Goal: Information Seeking & Learning: Check status

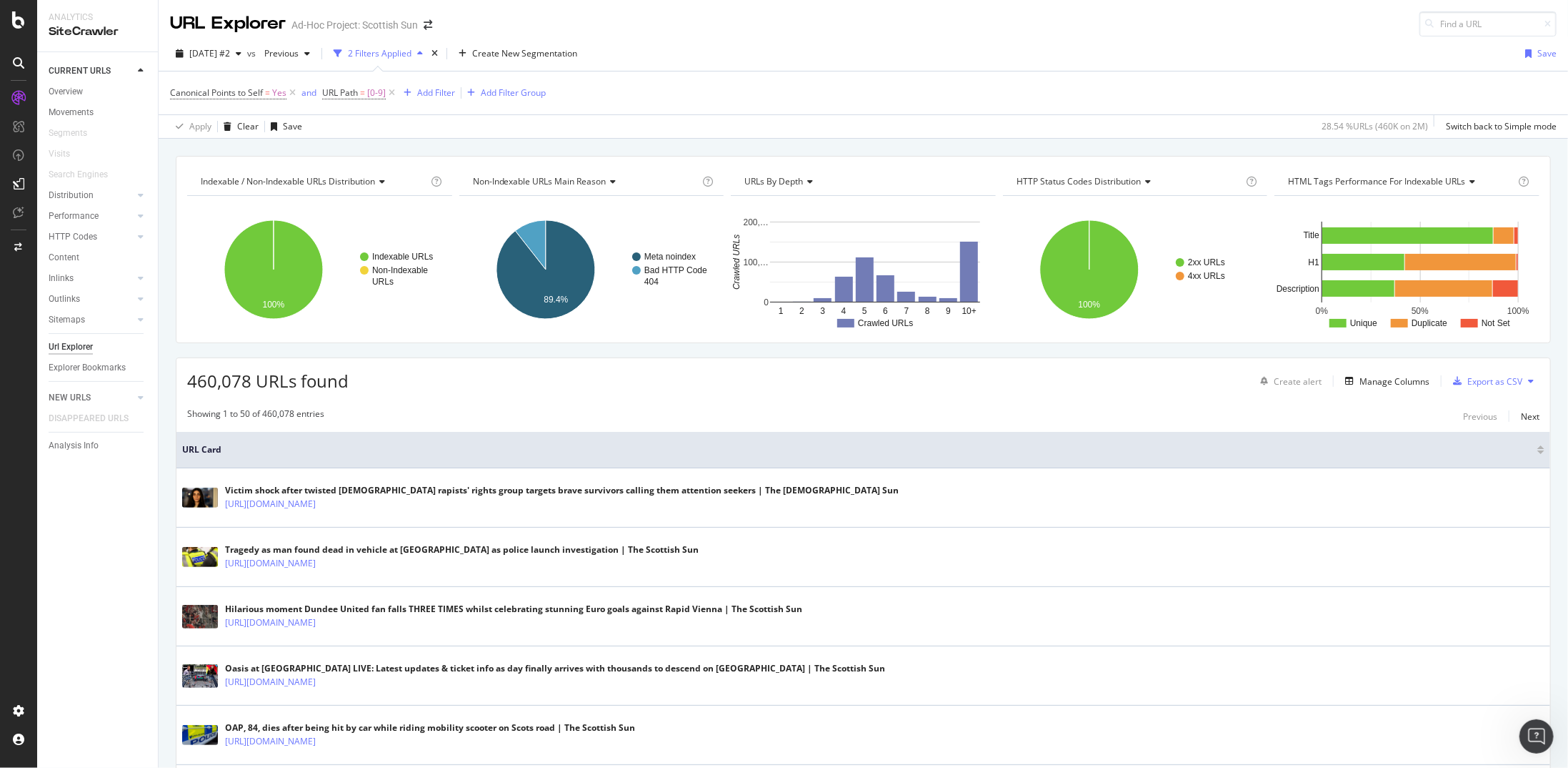
click at [15, 20] on icon at bounding box center [18, 20] width 12 height 17
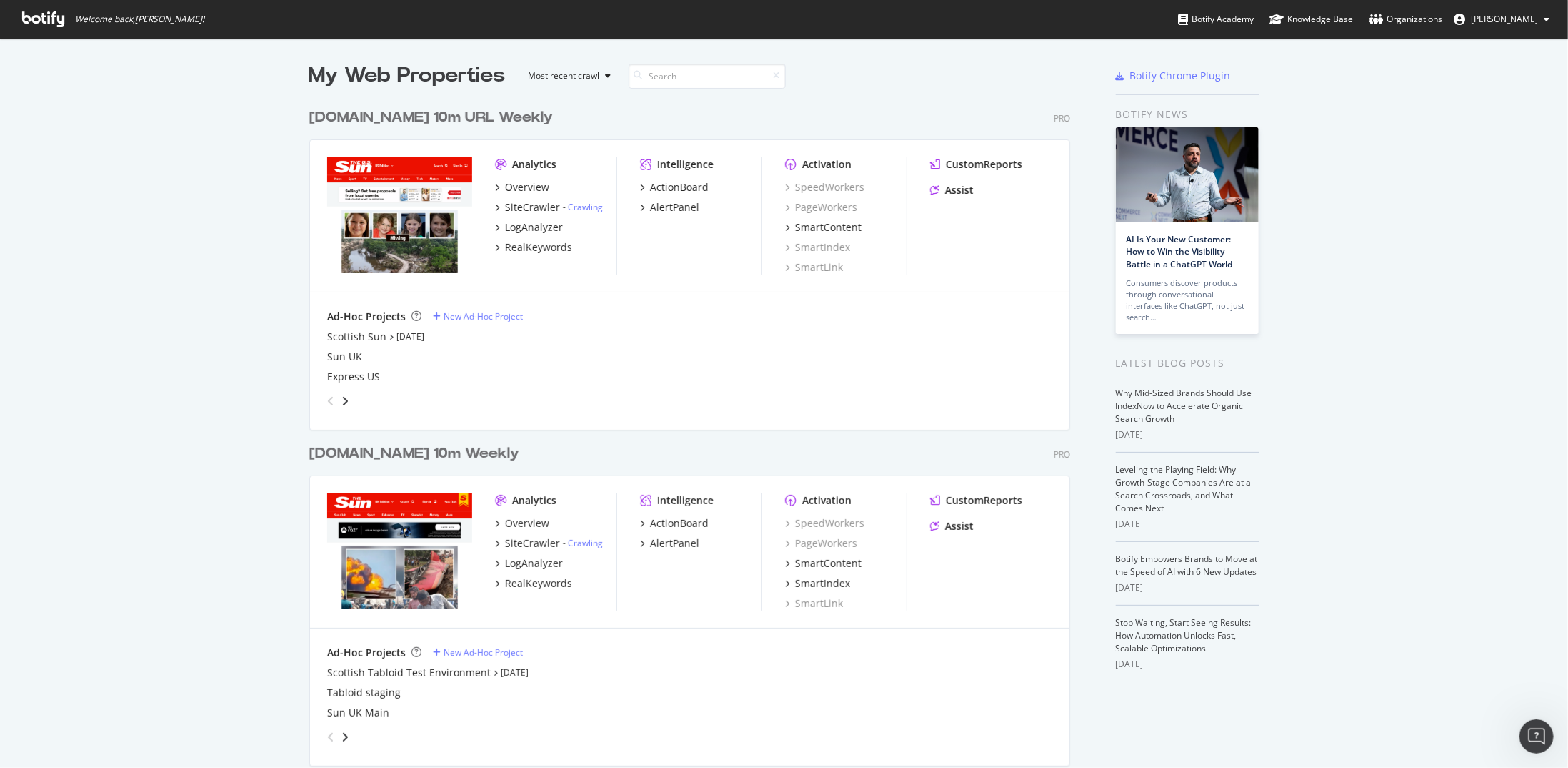
scroll to position [757, 1547]
